Goal: Task Accomplishment & Management: Use online tool/utility

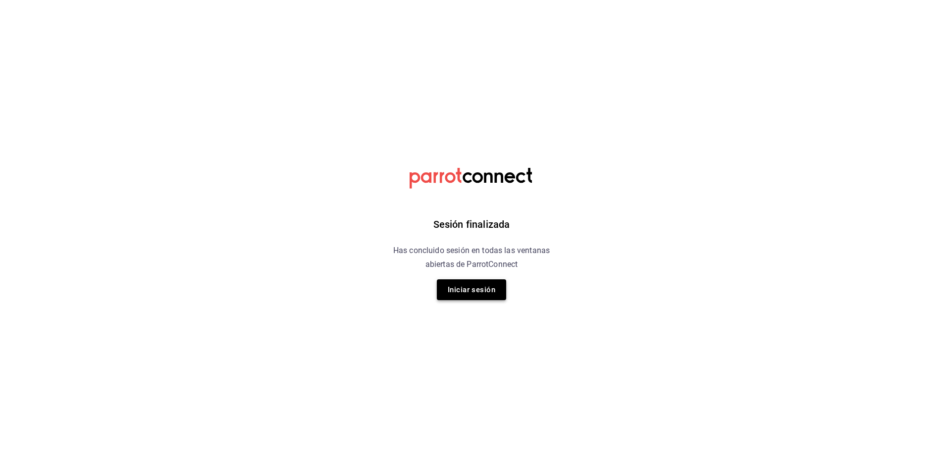
click at [474, 294] on button "Iniciar sesión" at bounding box center [471, 289] width 69 height 21
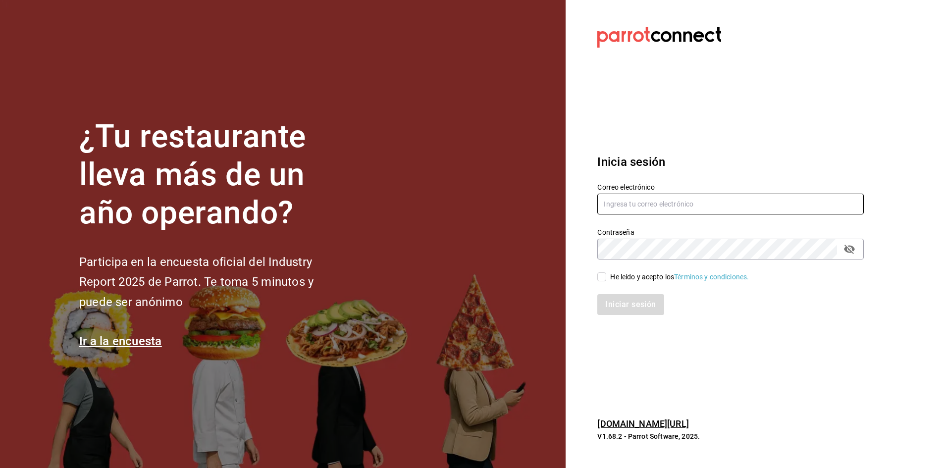
type input "multiuser@sushiexpress.com"
click at [600, 278] on input "He leído y acepto los Términos y condiciones." at bounding box center [601, 276] width 9 height 9
checkbox input "true"
click at [613, 305] on button "Iniciar sesión" at bounding box center [630, 304] width 67 height 21
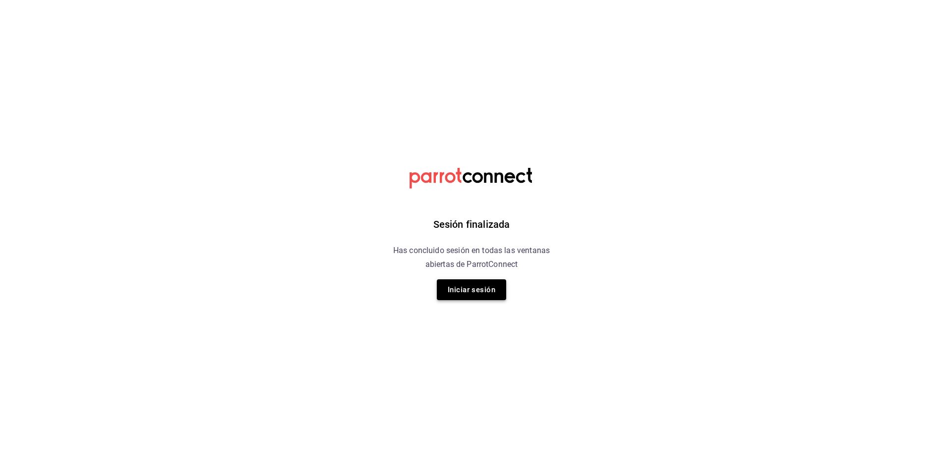
click at [466, 288] on button "Iniciar sesión" at bounding box center [471, 289] width 69 height 21
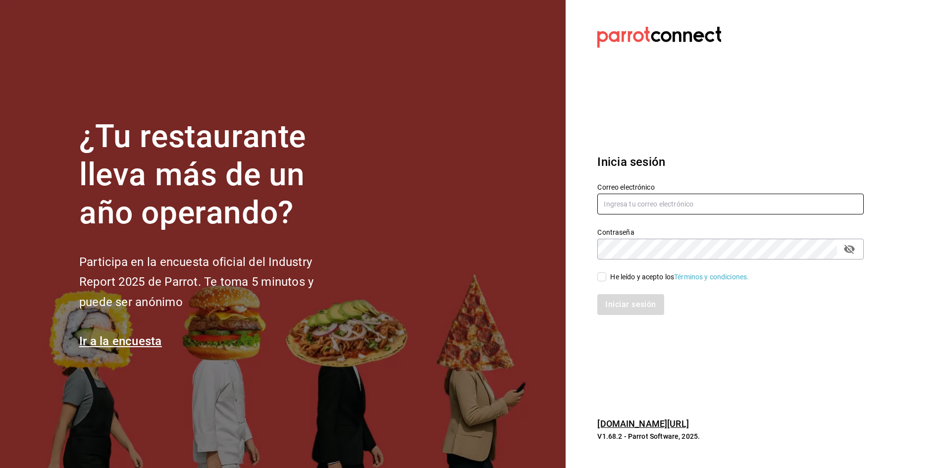
type input "multiuser@sushiexpress.com"
click at [600, 276] on input "He leído y acepto los Términos y condiciones." at bounding box center [601, 276] width 9 height 9
checkbox input "true"
click at [618, 307] on button "Iniciar sesión" at bounding box center [630, 304] width 67 height 21
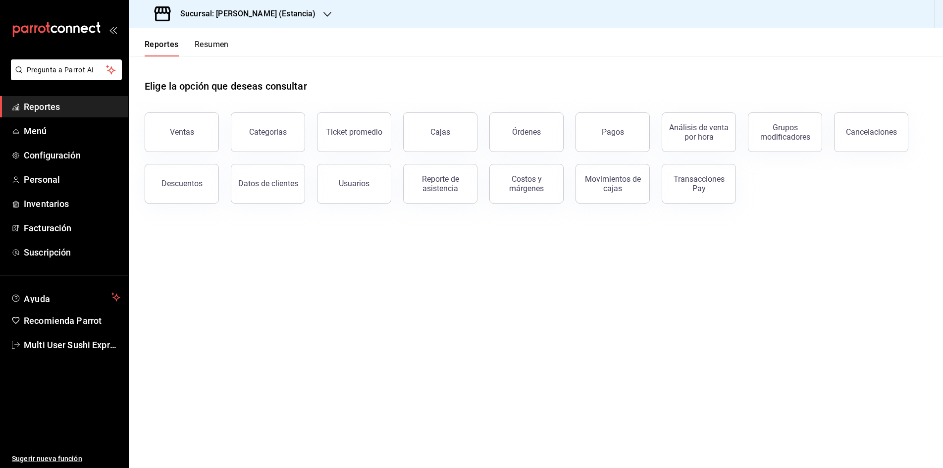
click at [213, 46] on button "Resumen" at bounding box center [212, 48] width 34 height 17
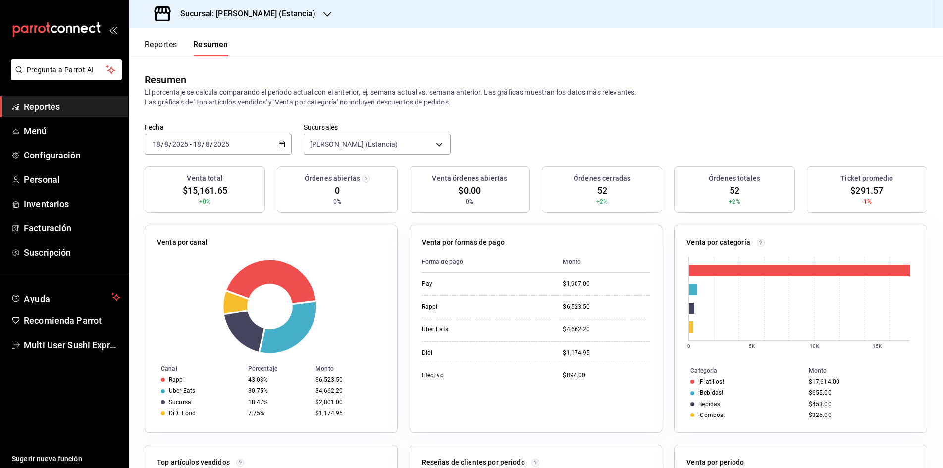
click at [279, 146] on icon "button" at bounding box center [281, 144] width 7 height 7
click at [204, 286] on span "Rango de fechas" at bounding box center [191, 285] width 77 height 10
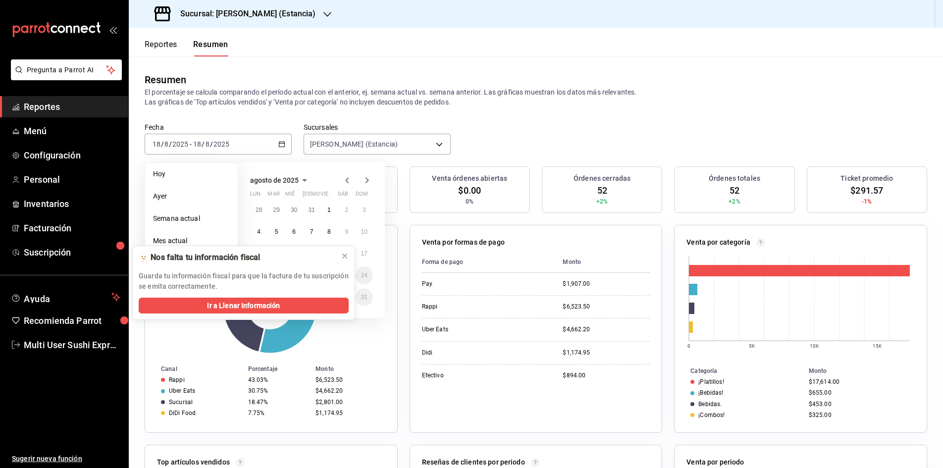
click at [343, 258] on icon at bounding box center [345, 256] width 4 height 4
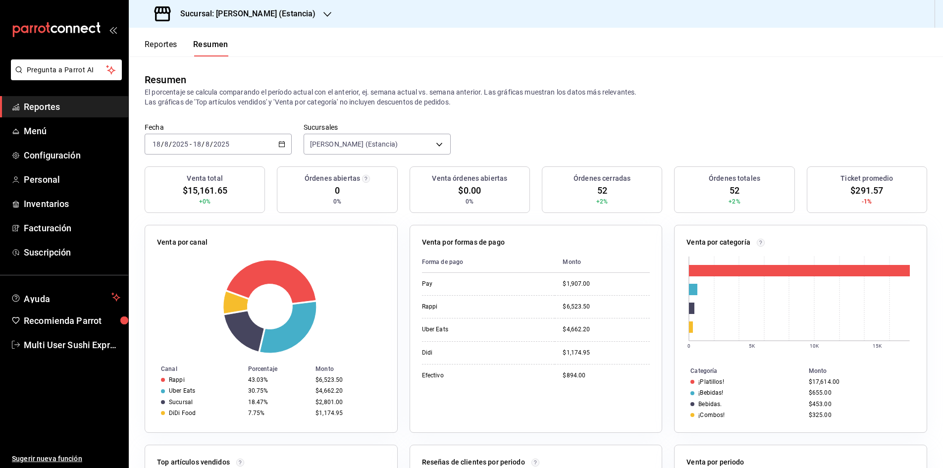
click at [282, 147] on icon "button" at bounding box center [281, 144] width 7 height 7
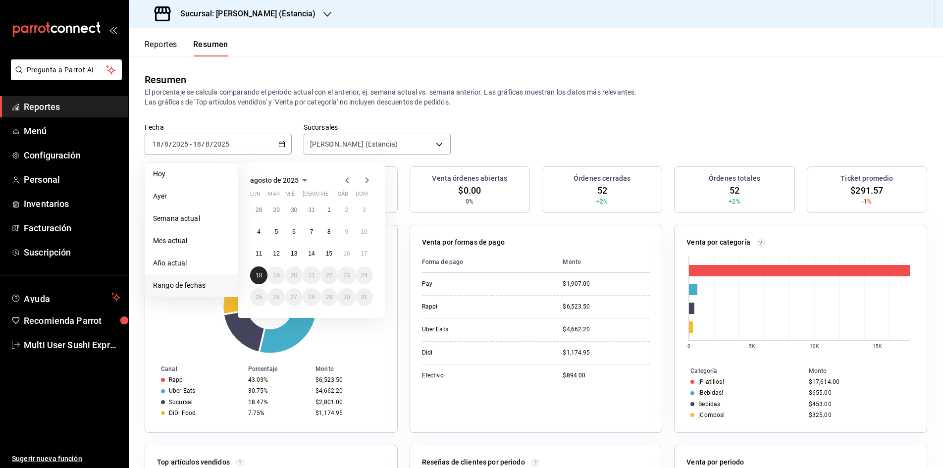
click at [259, 276] on abbr "18" at bounding box center [259, 275] width 6 height 7
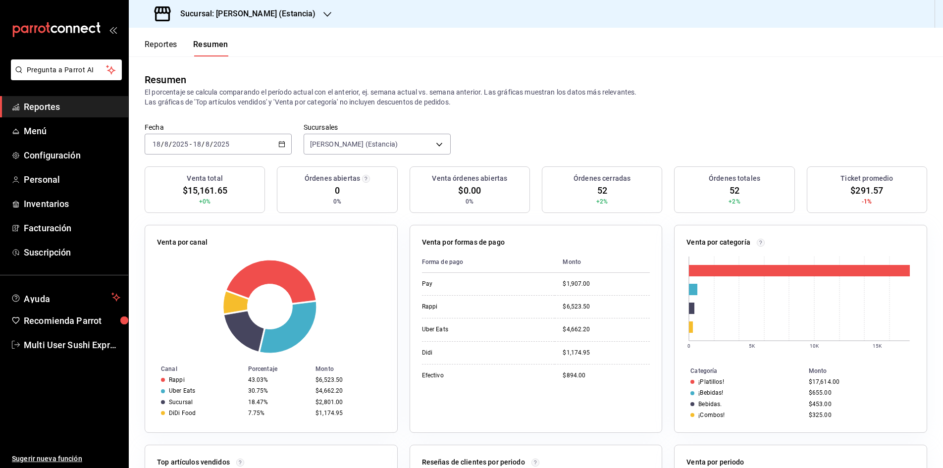
click at [167, 47] on button "Reportes" at bounding box center [161, 48] width 33 height 17
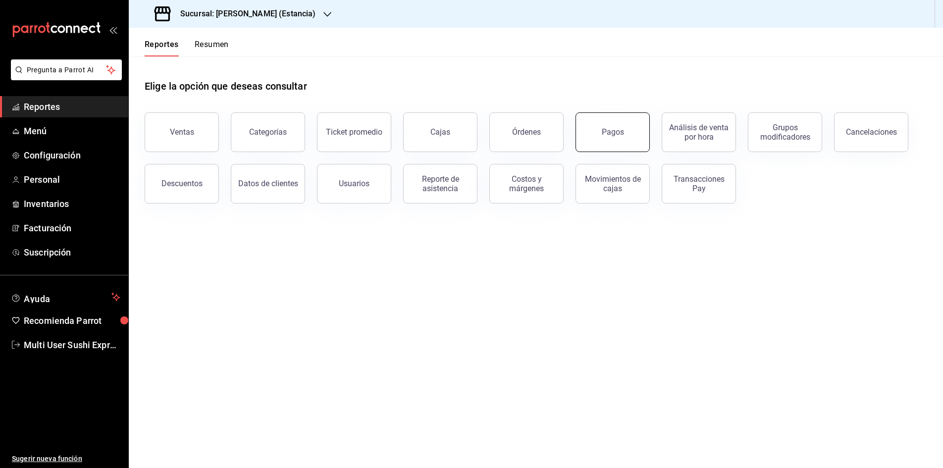
click at [601, 132] on button "Pagos" at bounding box center [612, 132] width 74 height 40
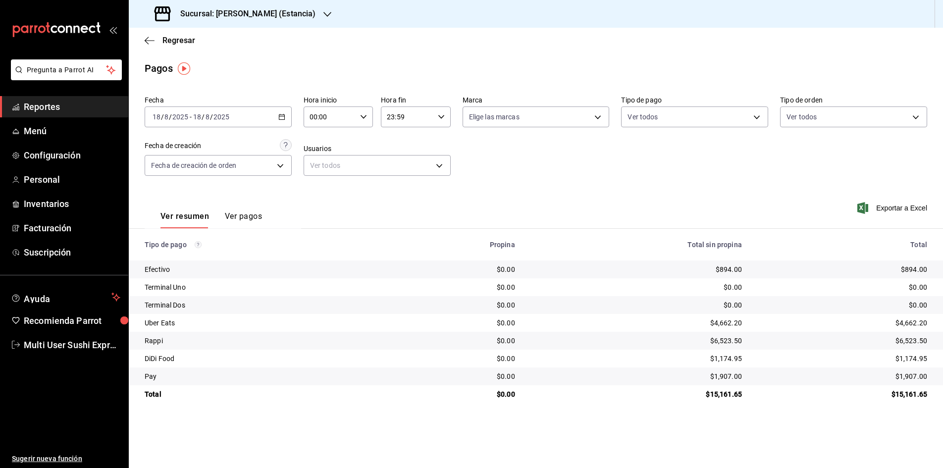
click at [143, 41] on div "Regresar" at bounding box center [536, 40] width 814 height 25
click at [146, 41] on icon "button" at bounding box center [150, 40] width 10 height 0
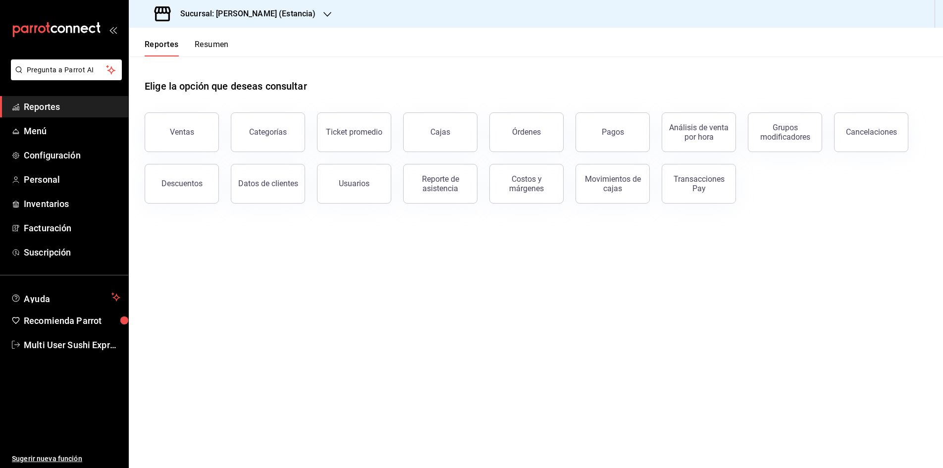
click at [203, 46] on button "Resumen" at bounding box center [212, 48] width 34 height 17
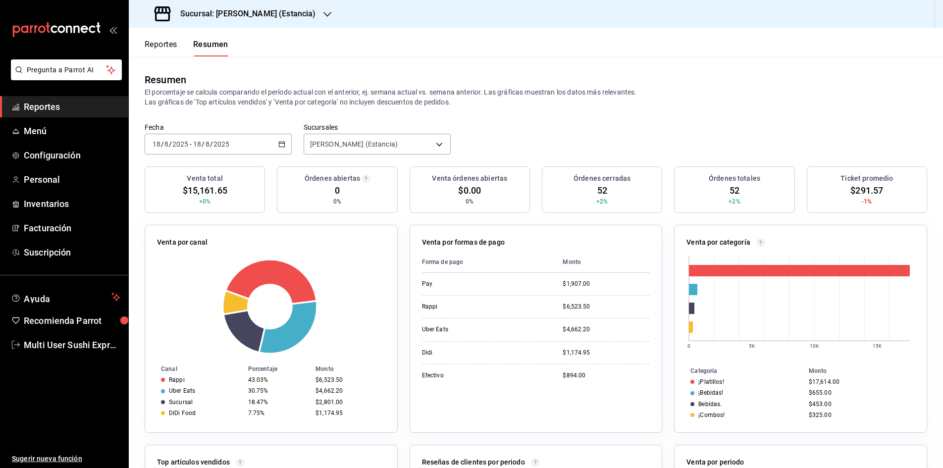
click at [171, 44] on button "Reportes" at bounding box center [161, 48] width 33 height 17
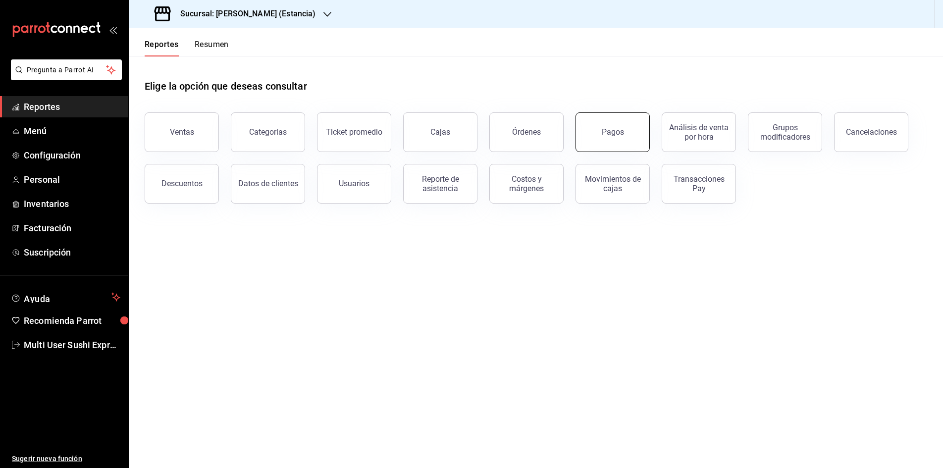
click at [616, 136] on div "Pagos" at bounding box center [613, 131] width 22 height 9
